Goal: Check status: Check status

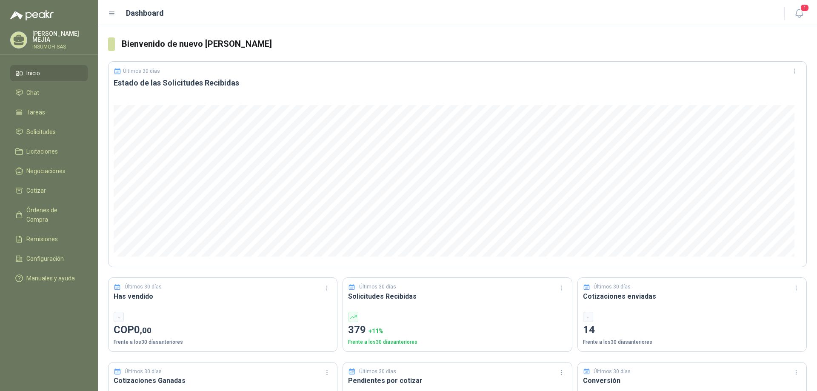
click at [36, 71] on span "Inicio" at bounding box center [33, 73] width 14 height 9
click at [799, 14] on icon "button" at bounding box center [799, 13] width 11 height 11
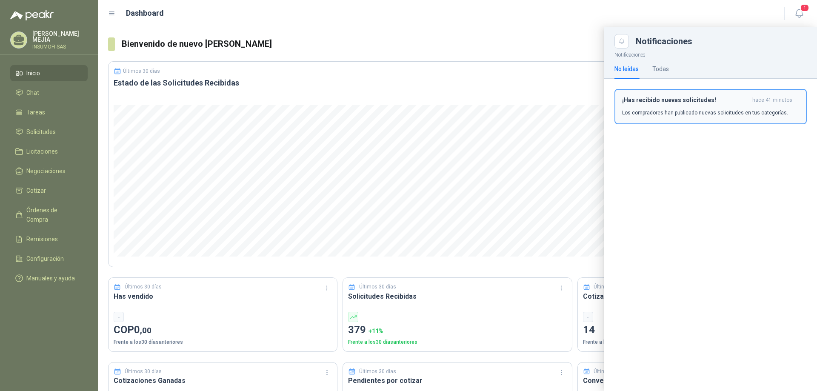
click at [673, 107] on div "¡Has recibido nuevas solicitudes! hace 41 minutos Los compradores han publicado…" at bounding box center [710, 107] width 177 height 20
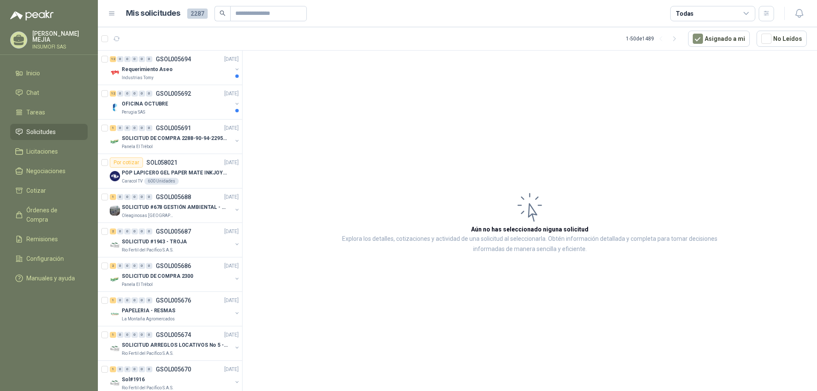
click at [689, 16] on div "Todas" at bounding box center [685, 13] width 18 height 9
click at [164, 101] on p "OFICINA OCTUBRE" at bounding box center [145, 104] width 46 height 8
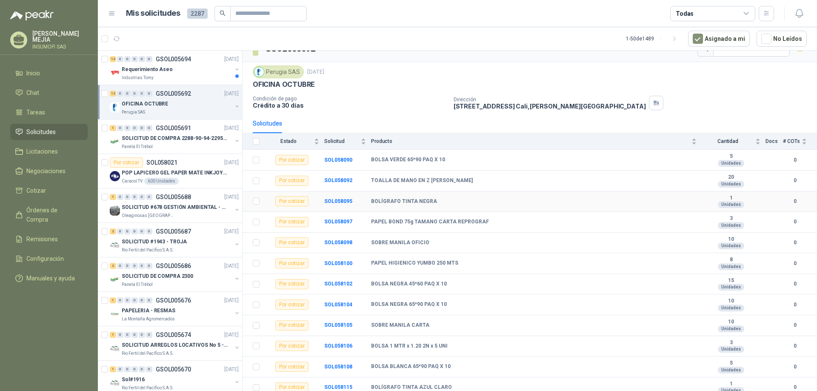
scroll to position [18, 0]
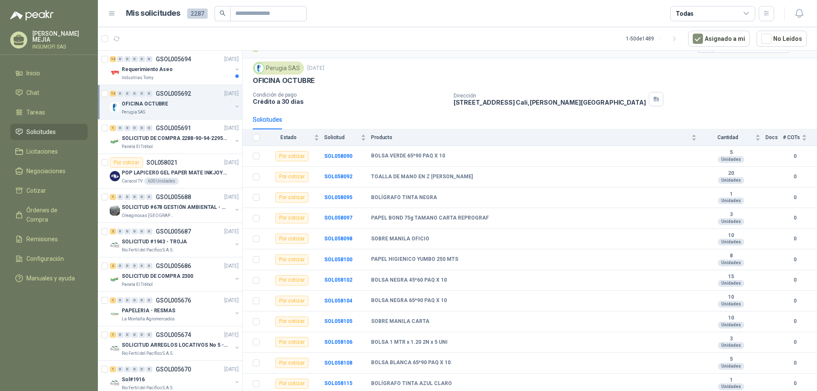
click at [192, 97] on div "12 0 0 0 0 0 GSOL005692 [DATE]" at bounding box center [175, 94] width 131 height 10
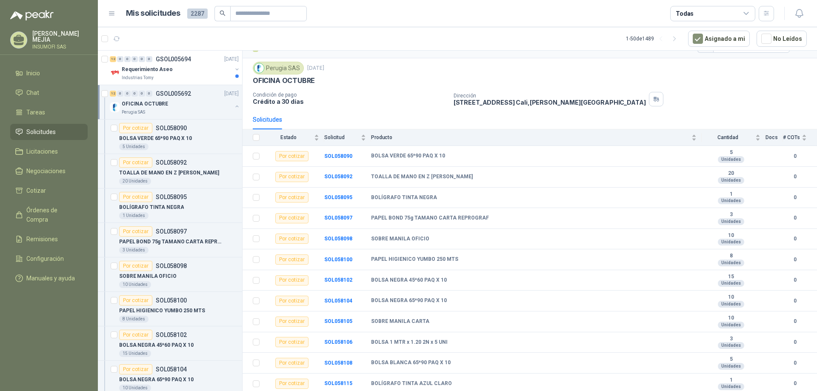
scroll to position [3, 0]
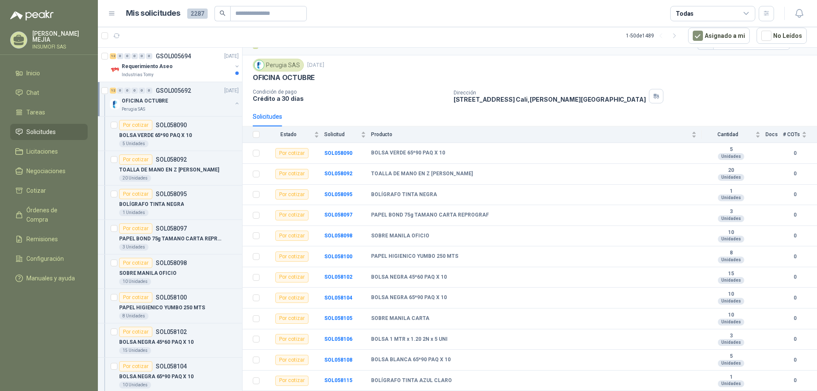
click at [192, 97] on div "OFICINA OCTUBRE" at bounding box center [177, 101] width 110 height 10
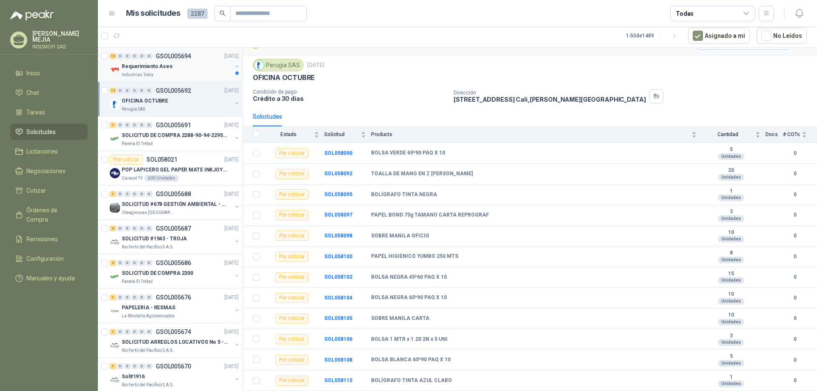
click at [180, 71] on div "Industrias Tomy" at bounding box center [177, 74] width 110 height 7
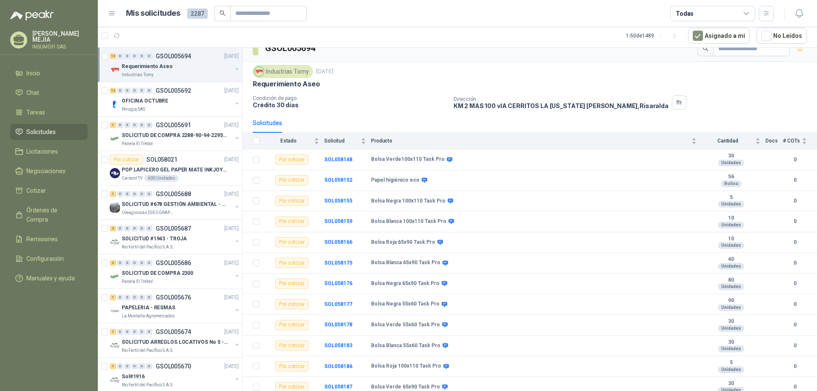
scroll to position [18, 0]
